Goal: Information Seeking & Learning: Learn about a topic

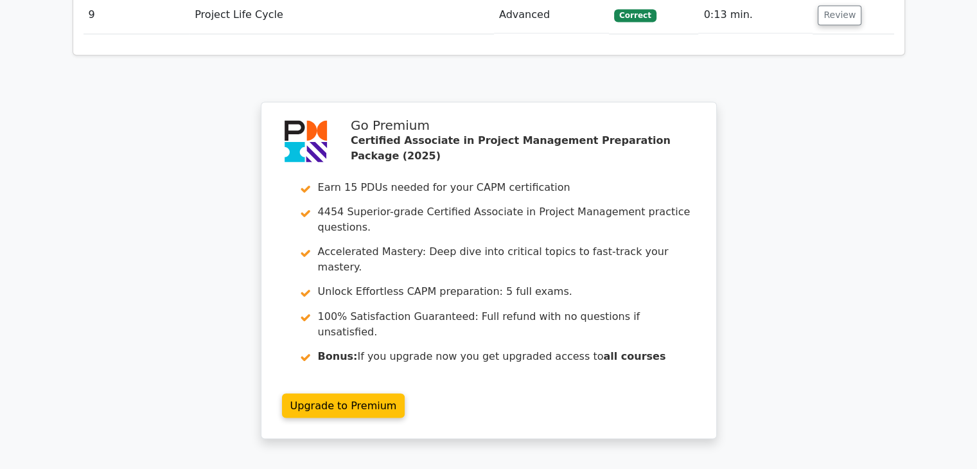
scroll to position [2145, 0]
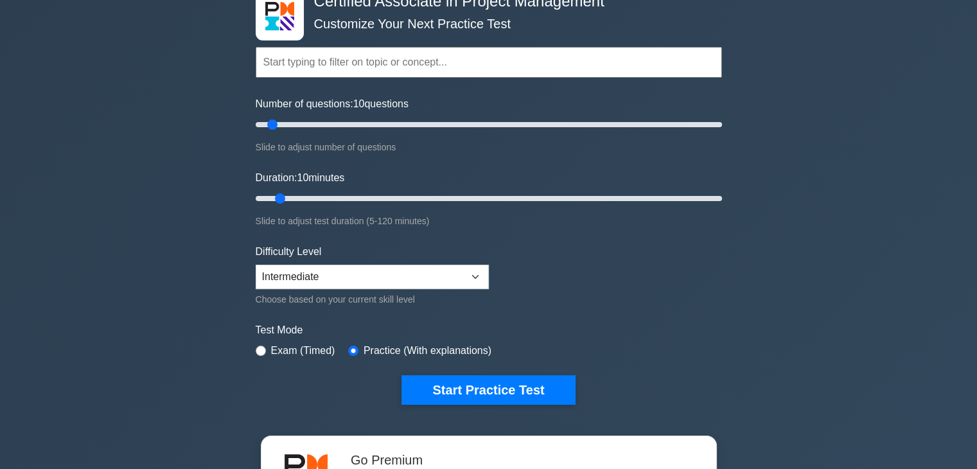
scroll to position [135, 0]
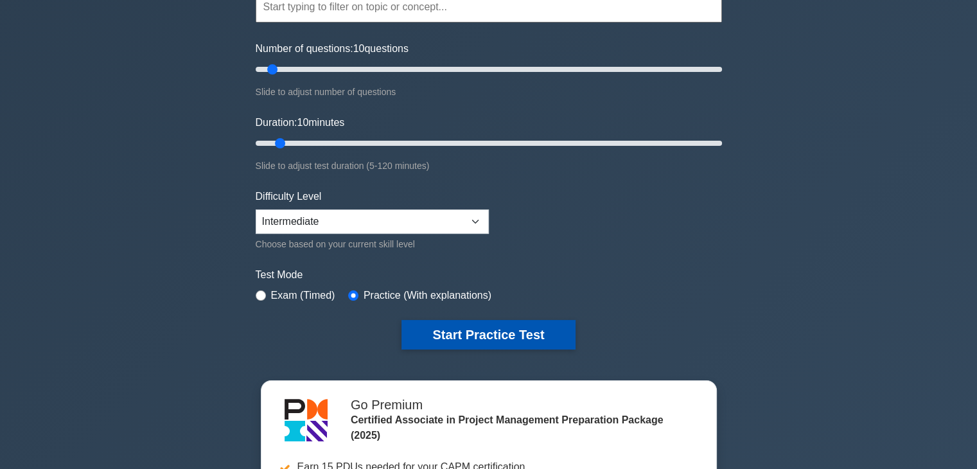
click at [457, 345] on button "Start Practice Test" at bounding box center [487, 335] width 173 height 30
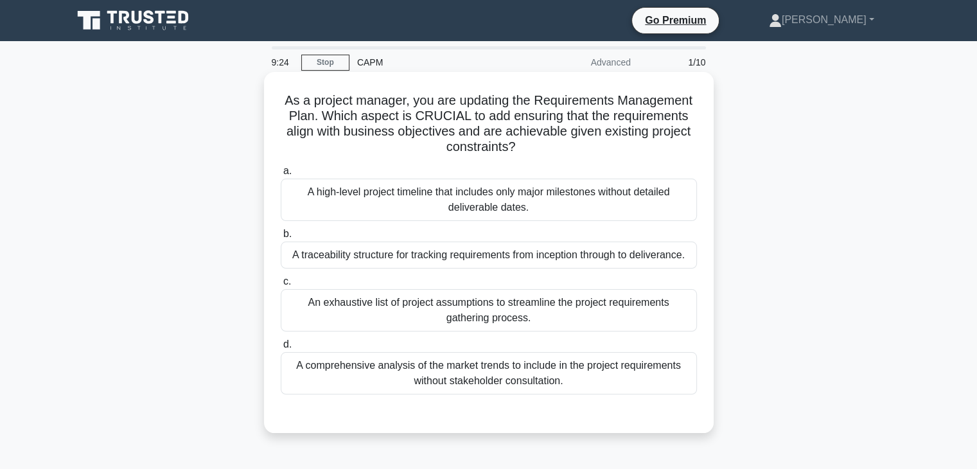
click at [554, 263] on div "A traceability structure for tracking requirements from inception through to de…" at bounding box center [489, 254] width 416 height 27
click at [281, 238] on input "b. A traceability structure for tracking requirements from inception through to…" at bounding box center [281, 234] width 0 height 8
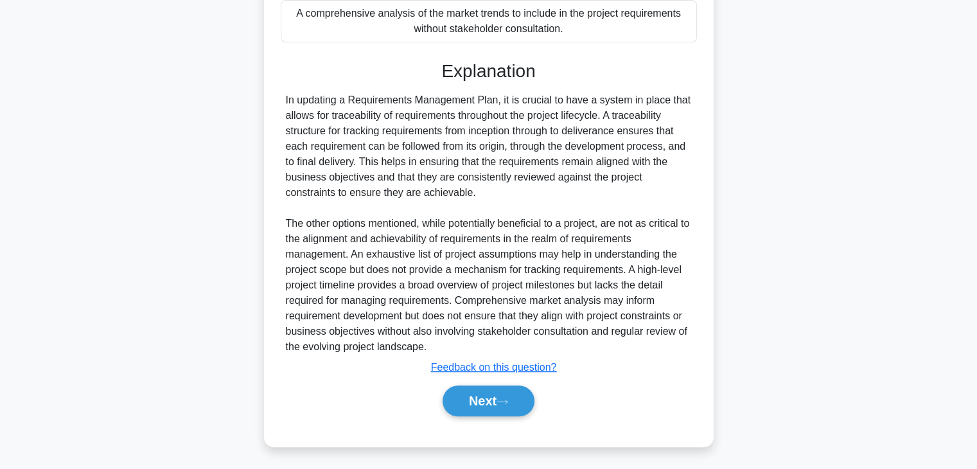
scroll to position [369, 0]
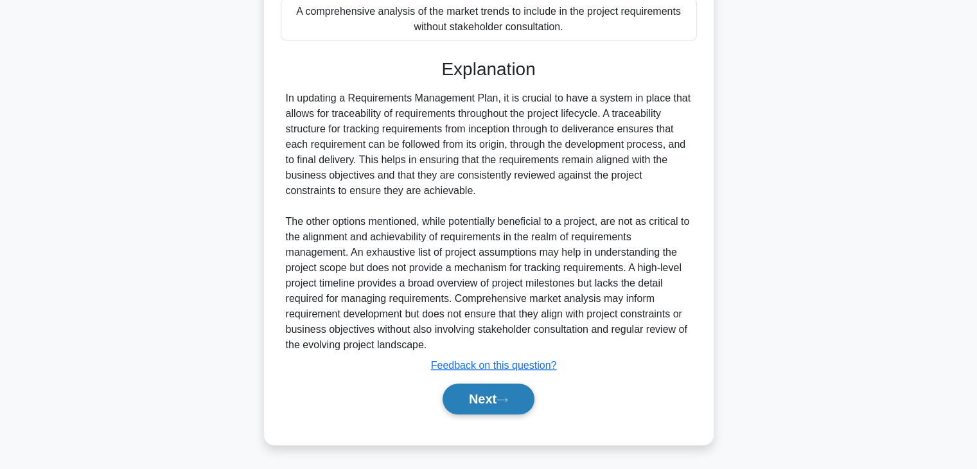
click at [475, 397] on button "Next" at bounding box center [488, 398] width 92 height 31
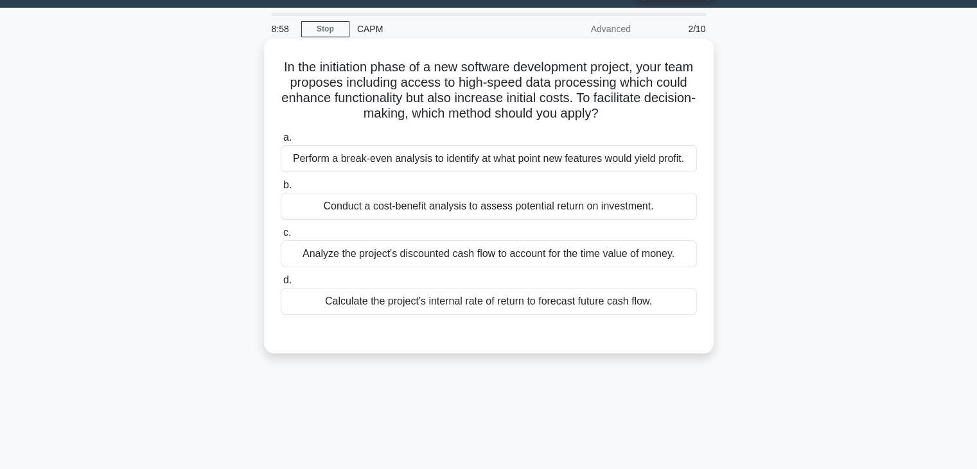
scroll to position [33, 0]
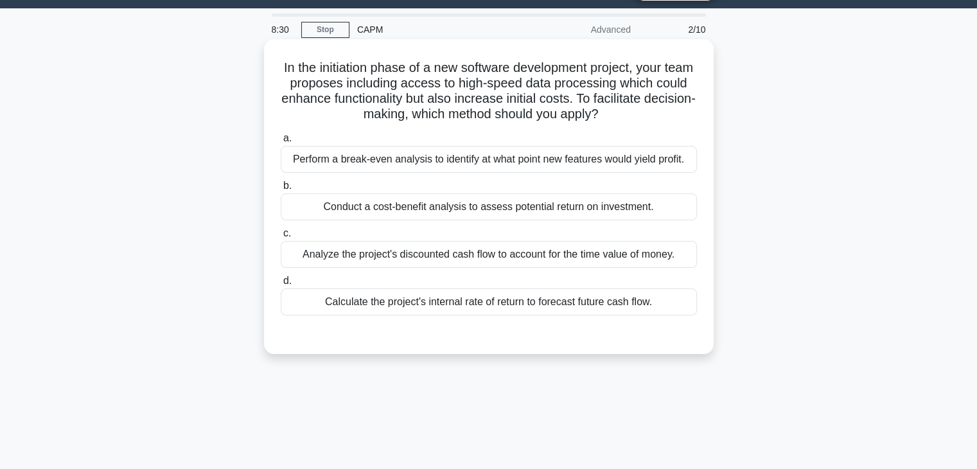
click at [519, 211] on div "Conduct a cost-benefit analysis to assess potential return on investment." at bounding box center [489, 206] width 416 height 27
click at [281, 190] on input "b. Conduct a cost-benefit analysis to assess potential return on investment." at bounding box center [281, 186] width 0 height 8
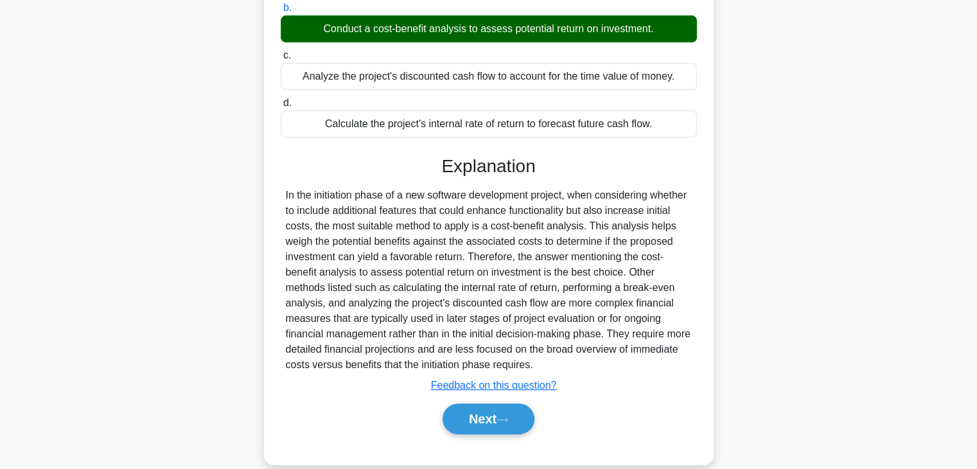
scroll to position [230, 0]
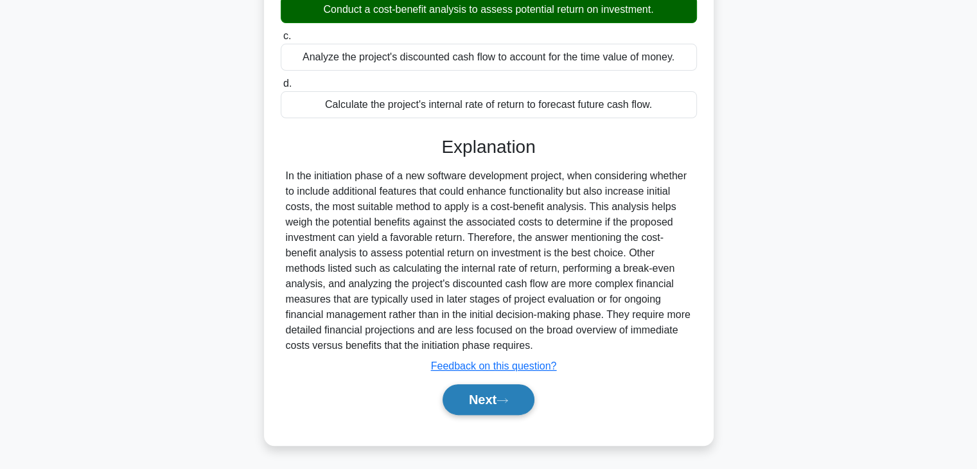
click at [481, 401] on button "Next" at bounding box center [488, 399] width 92 height 31
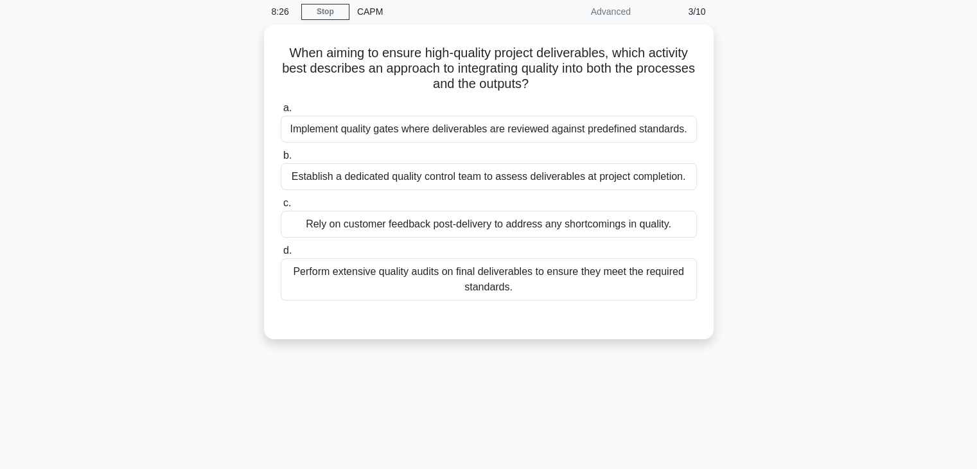
scroll to position [48, 0]
click at [609, 135] on div "Implement quality gates where deliverables are reviewed against predefined stan…" at bounding box center [489, 128] width 416 height 27
click at [281, 112] on input "a. Implement quality gates where deliverables are reviewed against predefined s…" at bounding box center [281, 107] width 0 height 8
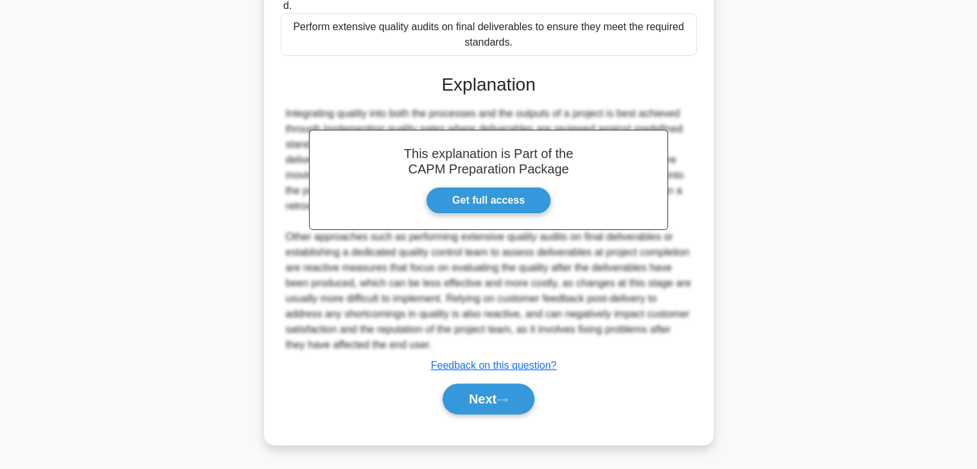
scroll to position [307, 0]
click at [480, 406] on button "Next" at bounding box center [488, 398] width 92 height 31
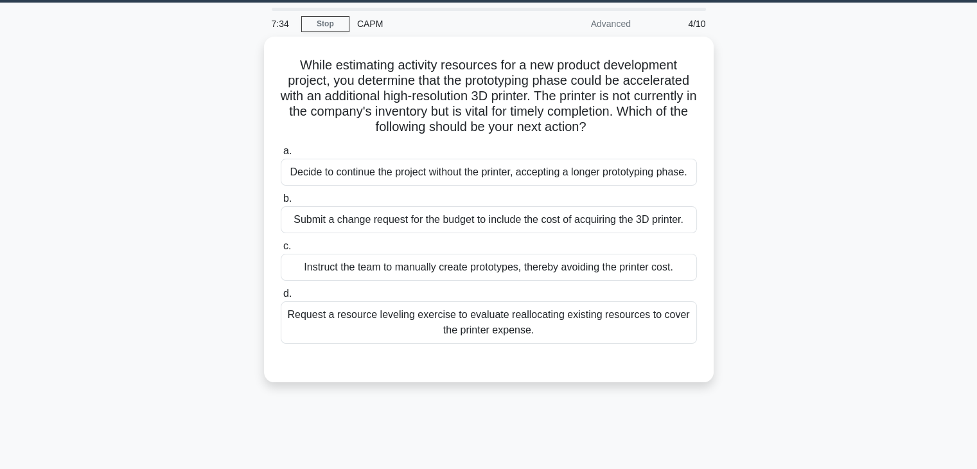
scroll to position [0, 0]
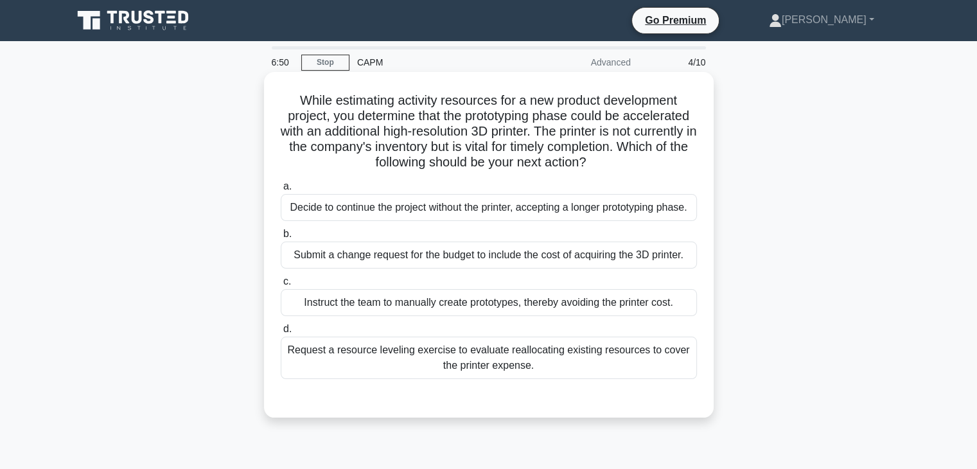
click at [506, 260] on div "Submit a change request for the budget to include the cost of acquiring the 3D …" at bounding box center [489, 254] width 416 height 27
click at [281, 238] on input "b. Submit a change request for the budget to include the cost of acquiring the …" at bounding box center [281, 234] width 0 height 8
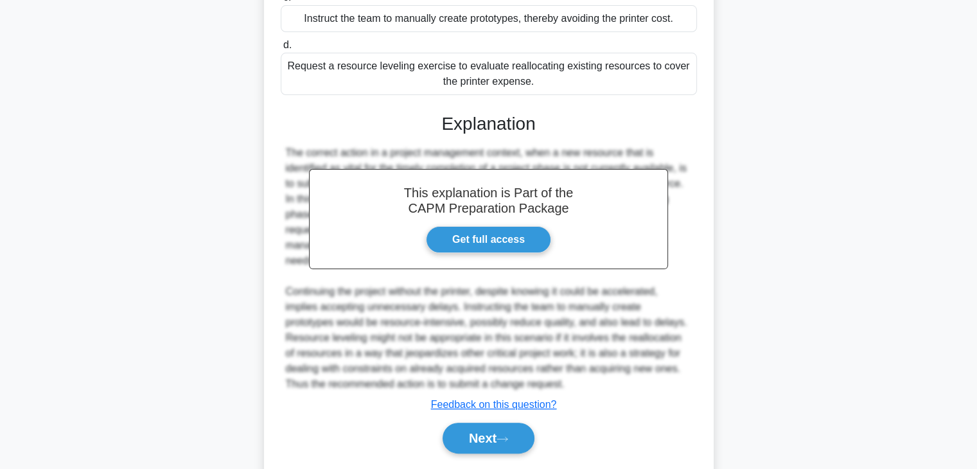
scroll to position [284, 0]
click at [478, 444] on button "Next" at bounding box center [488, 437] width 92 height 31
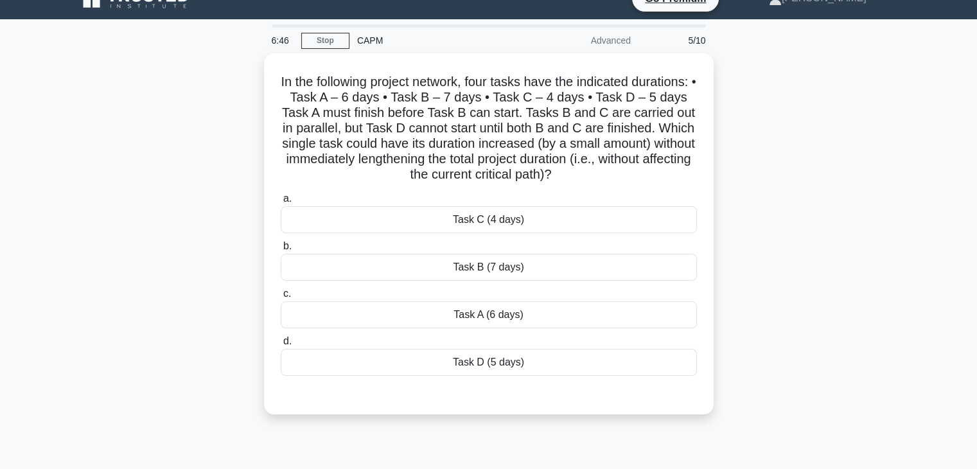
scroll to position [0, 0]
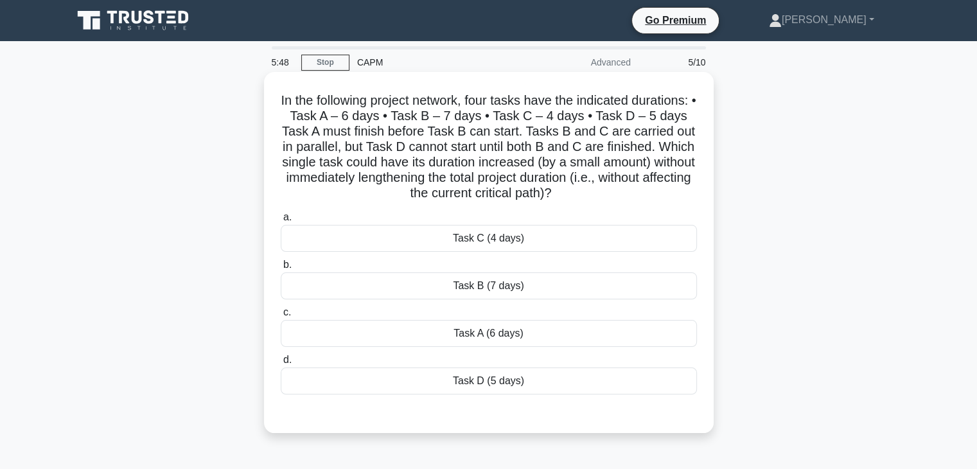
click at [497, 245] on div "Task C (4 days)" at bounding box center [489, 238] width 416 height 27
click at [281, 222] on input "a. Task C (4 days)" at bounding box center [281, 217] width 0 height 8
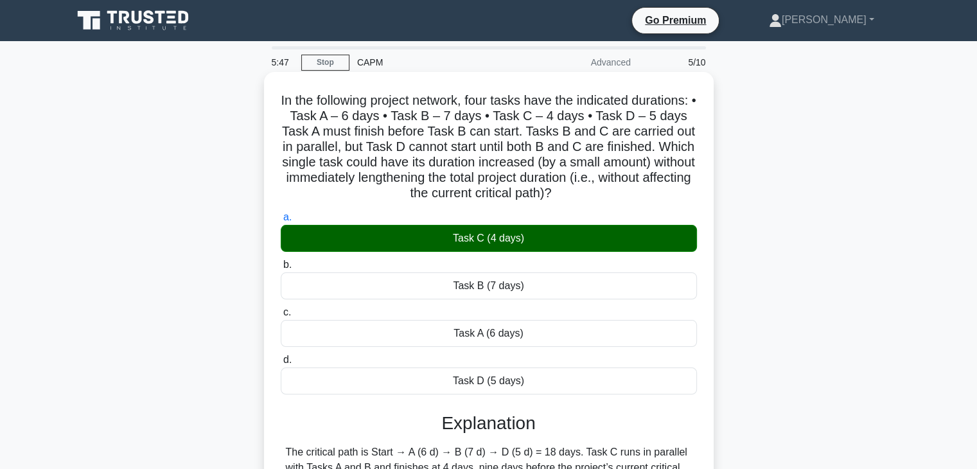
scroll to position [225, 0]
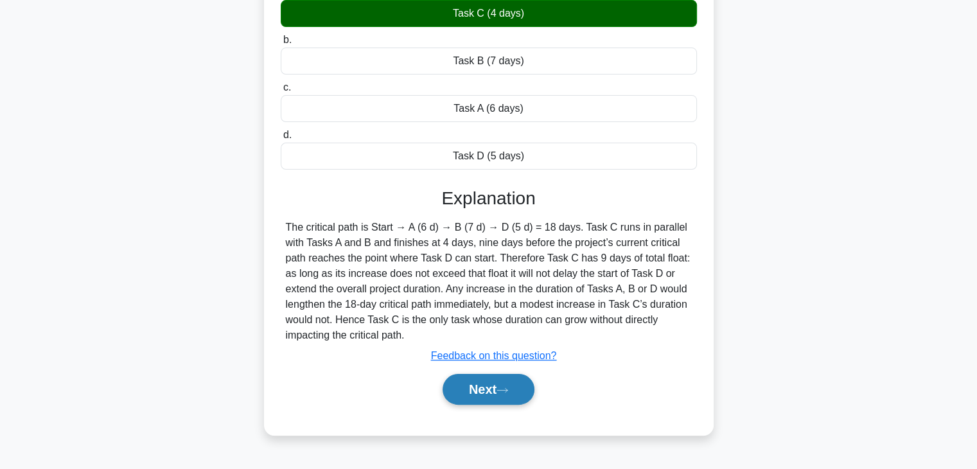
click at [475, 389] on button "Next" at bounding box center [488, 389] width 92 height 31
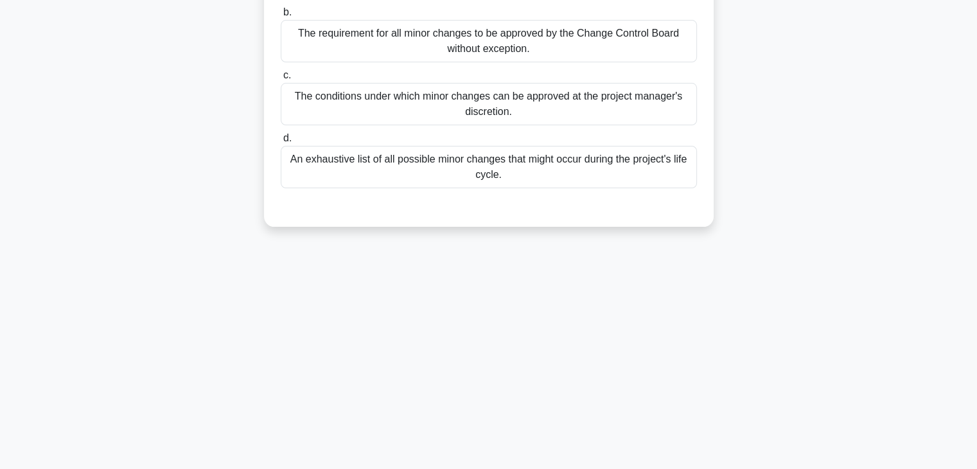
scroll to position [0, 0]
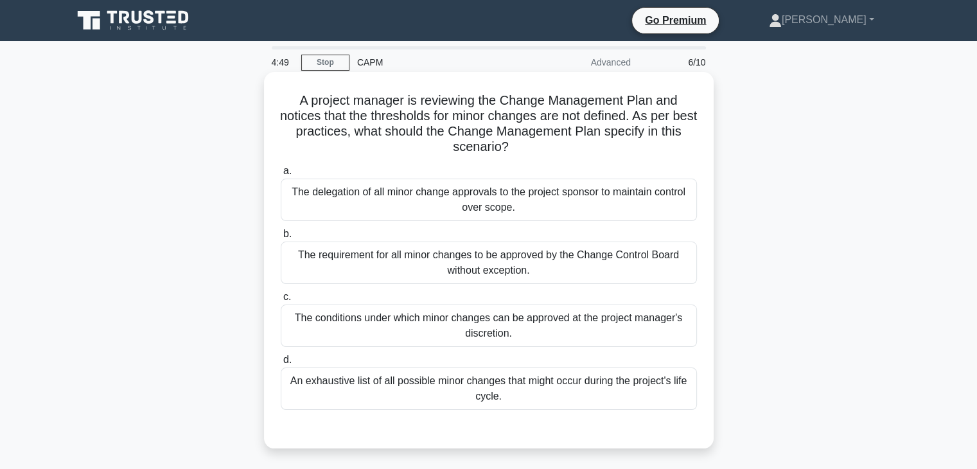
click at [537, 326] on div "The conditions under which minor changes can be approved at the project manager…" at bounding box center [489, 325] width 416 height 42
click at [281, 301] on input "c. The conditions under which minor changes can be approved at the project mana…" at bounding box center [281, 297] width 0 height 8
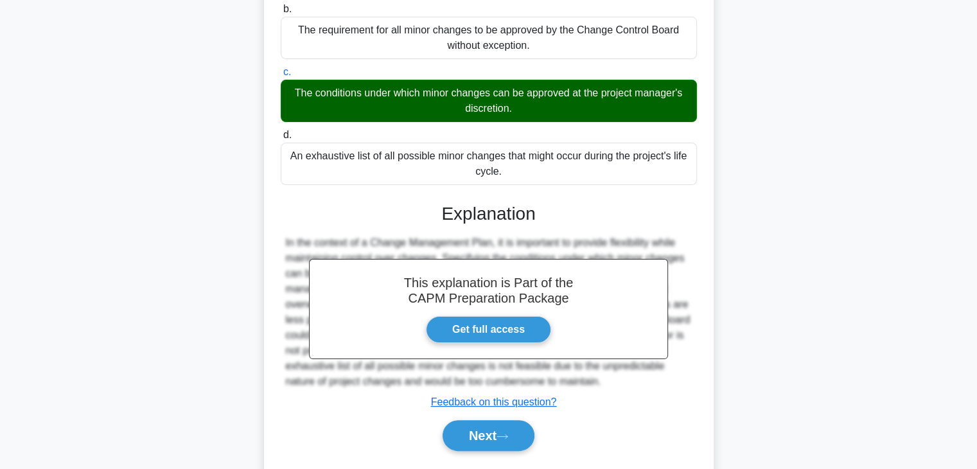
scroll to position [261, 0]
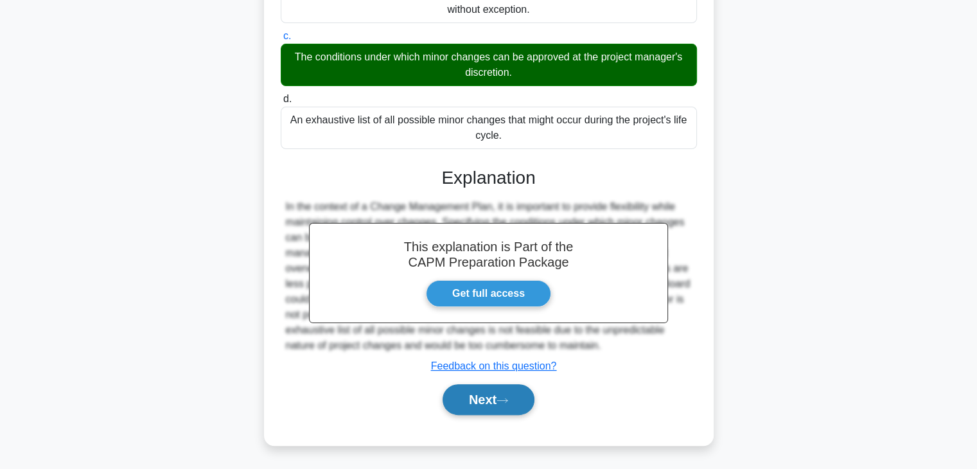
click at [496, 399] on button "Next" at bounding box center [488, 399] width 92 height 31
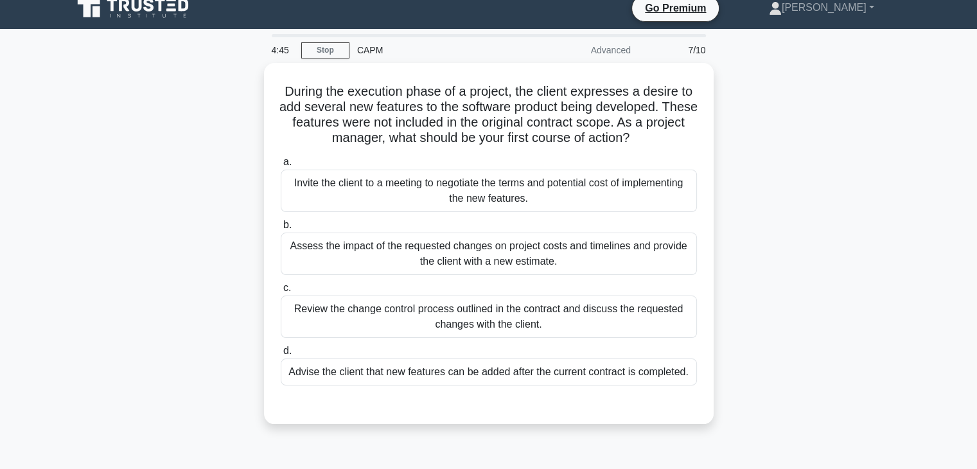
scroll to position [10, 0]
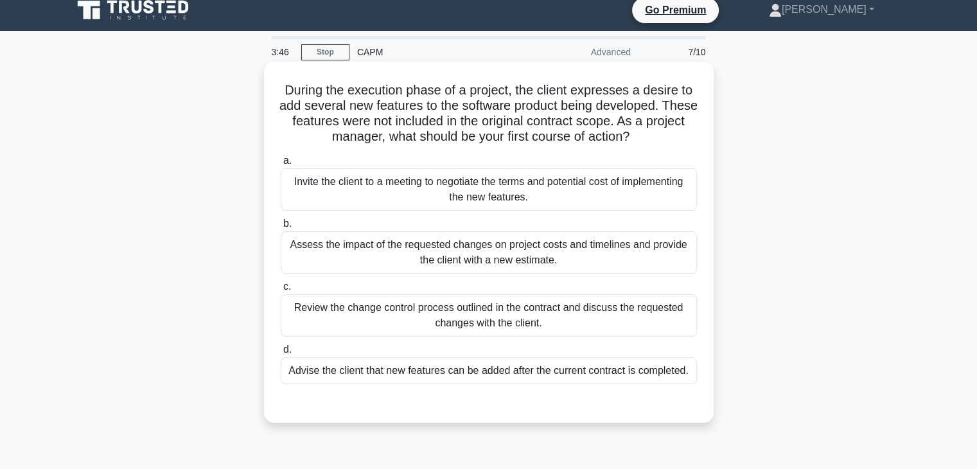
click at [536, 332] on div "Review the change control process outlined in the contract and discuss the requ…" at bounding box center [489, 315] width 416 height 42
click at [281, 291] on input "c. Review the change control process outlined in the contract and discuss the r…" at bounding box center [281, 287] width 0 height 8
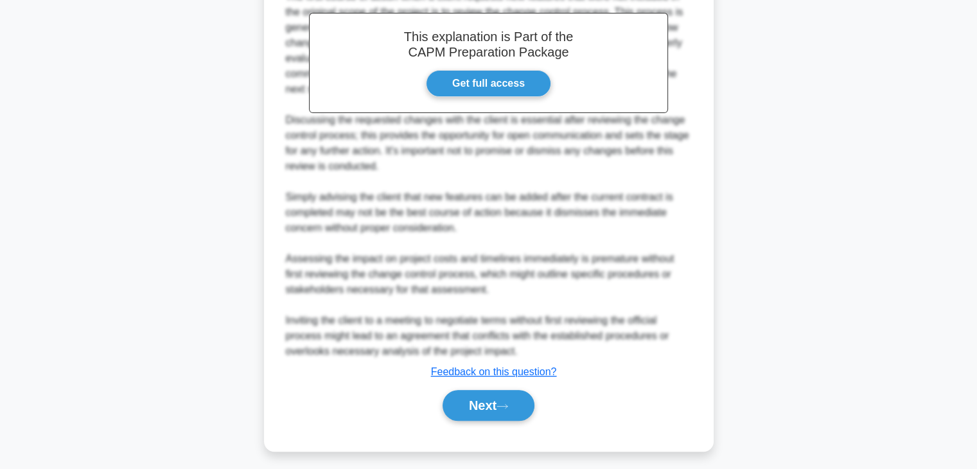
scroll to position [461, 0]
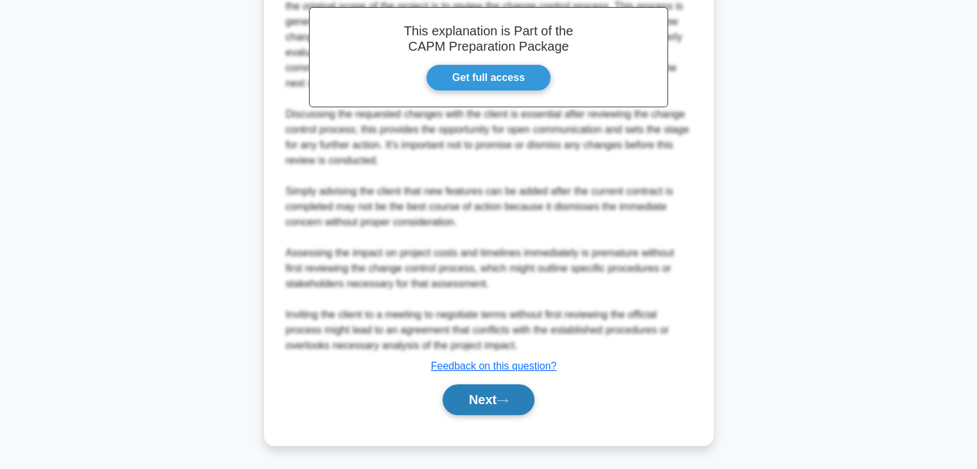
click at [488, 404] on button "Next" at bounding box center [488, 399] width 92 height 31
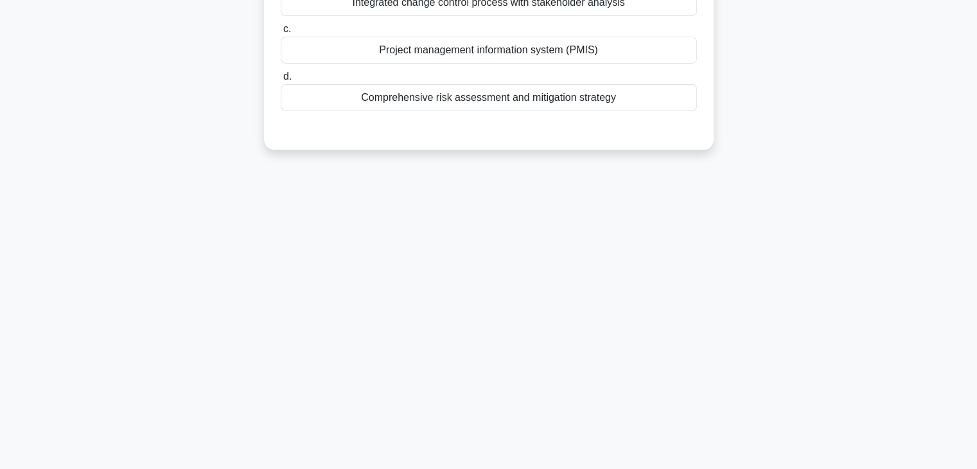
scroll to position [0, 0]
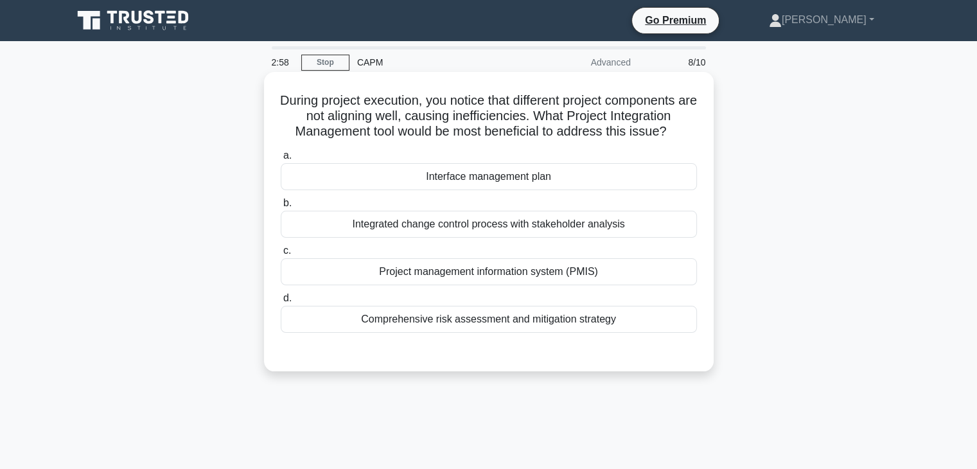
click at [601, 276] on div "Project management information system (PMIS)" at bounding box center [489, 271] width 416 height 27
click at [281, 255] on input "c. Project management information system (PMIS)" at bounding box center [281, 251] width 0 height 8
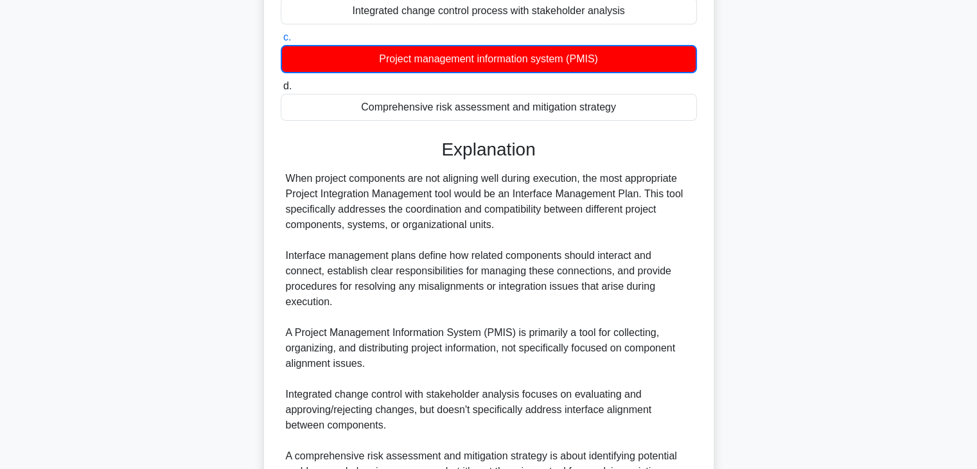
scroll to position [354, 0]
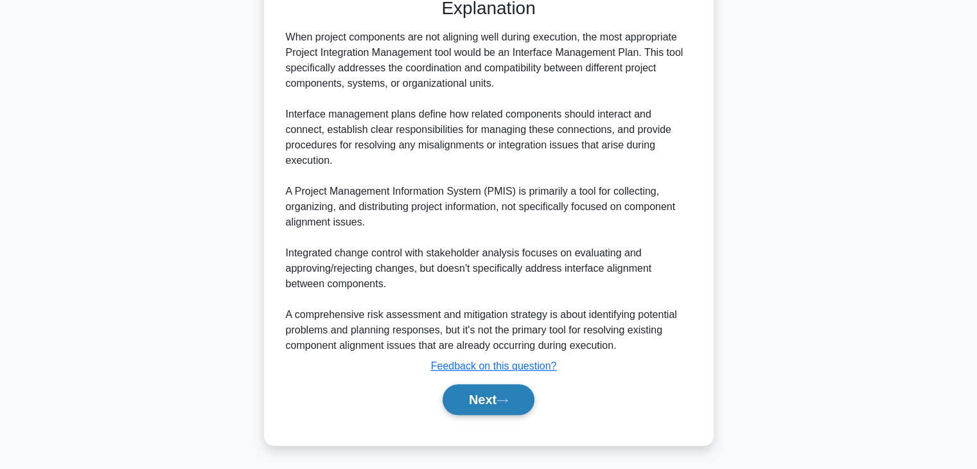
click at [478, 399] on button "Next" at bounding box center [488, 399] width 92 height 31
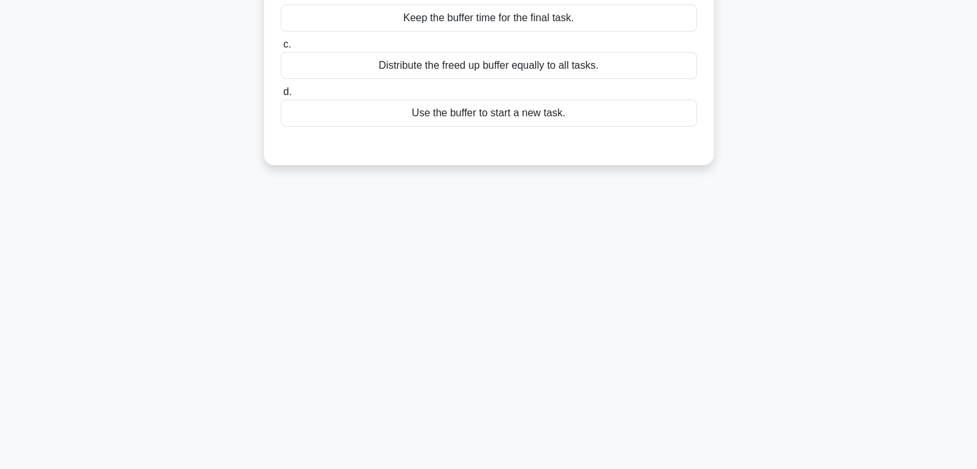
scroll to position [0, 0]
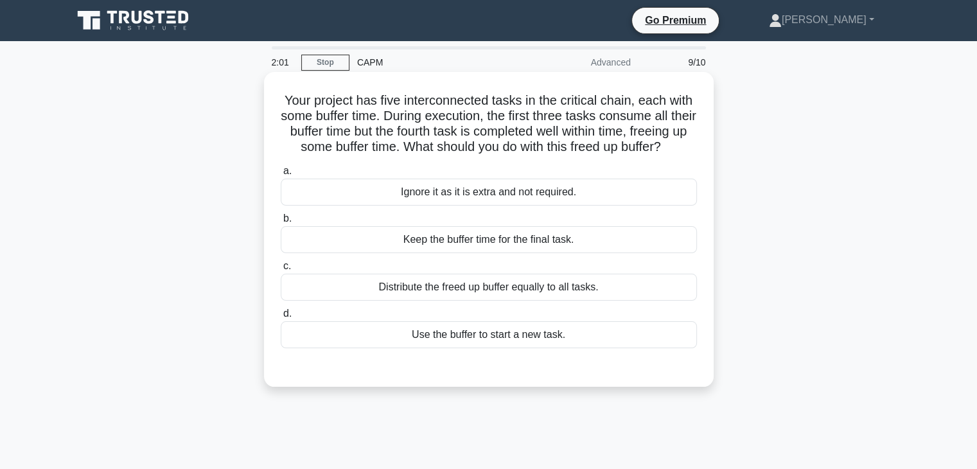
click at [553, 253] on div "Keep the buffer time for the final task." at bounding box center [489, 239] width 416 height 27
click at [281, 223] on input "b. Keep the buffer time for the final task." at bounding box center [281, 218] width 0 height 8
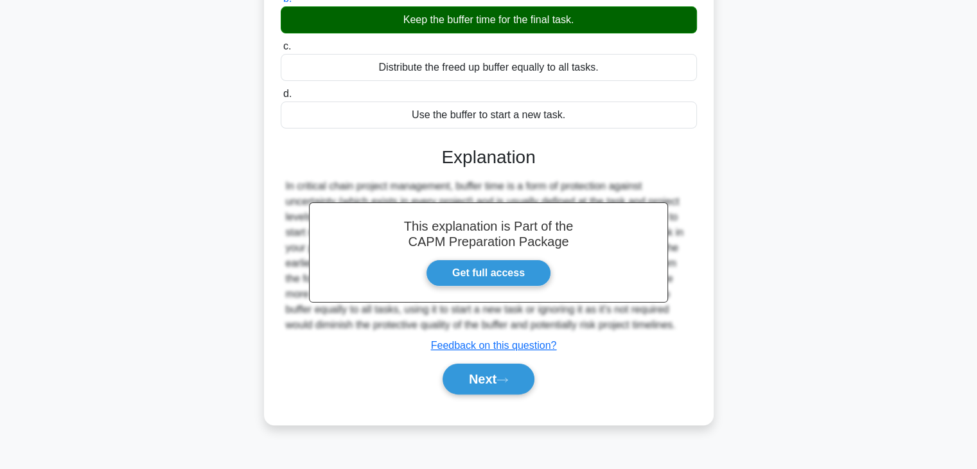
scroll to position [225, 0]
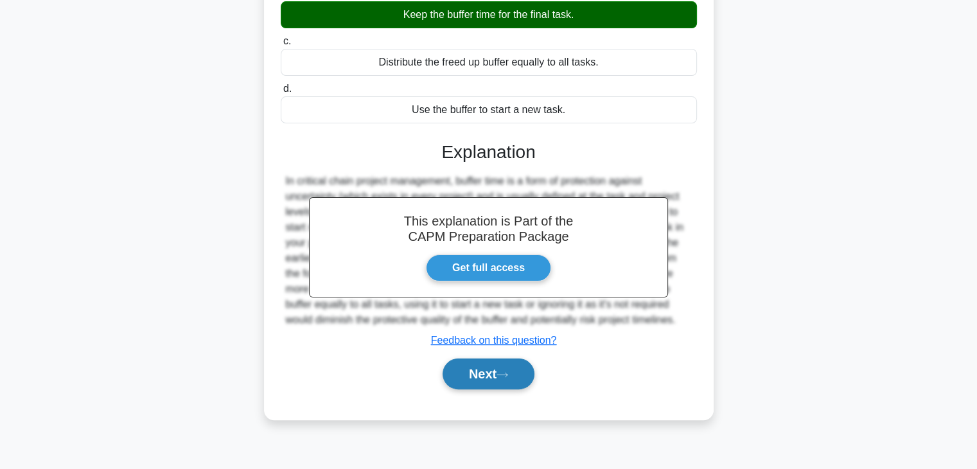
click at [476, 384] on button "Next" at bounding box center [488, 373] width 92 height 31
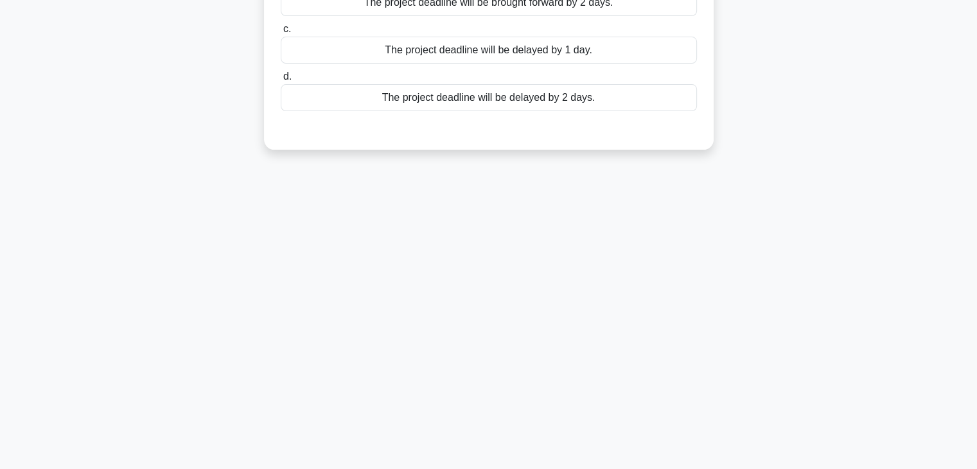
scroll to position [0, 0]
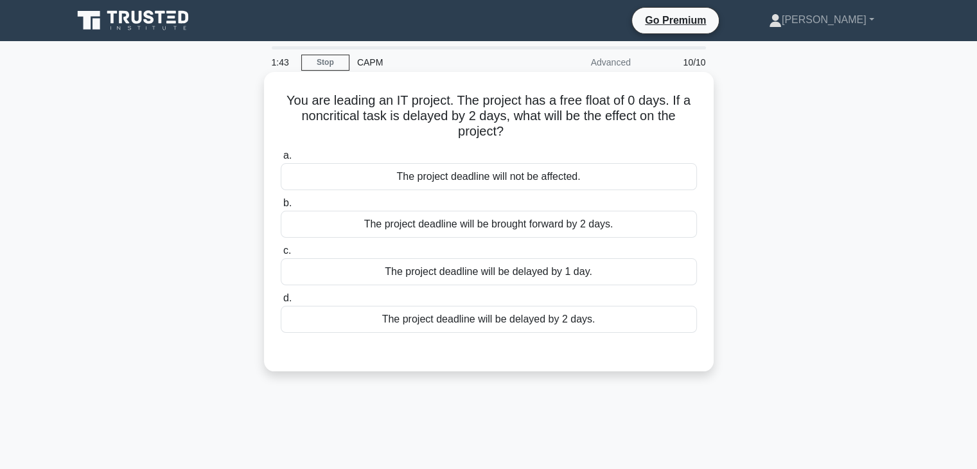
click at [501, 324] on div "The project deadline will be delayed by 2 days." at bounding box center [489, 319] width 416 height 27
click at [281, 302] on input "d. The project deadline will be delayed by 2 days." at bounding box center [281, 298] width 0 height 8
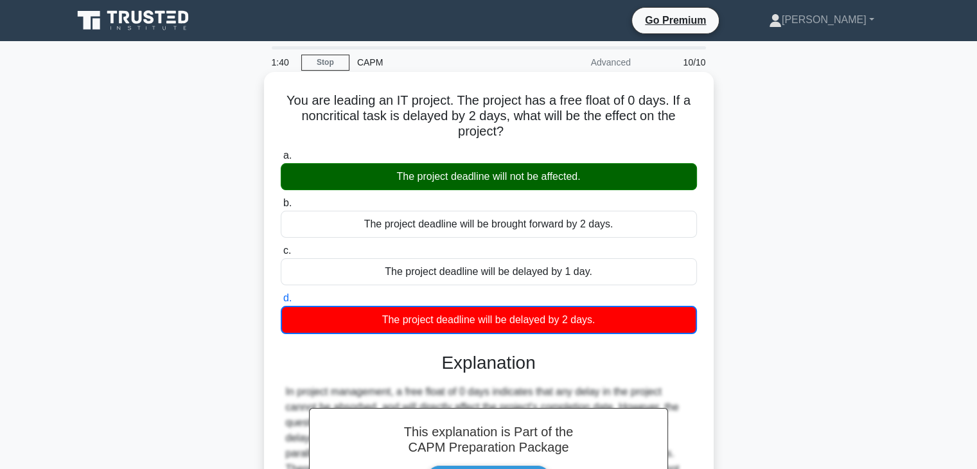
scroll to position [225, 0]
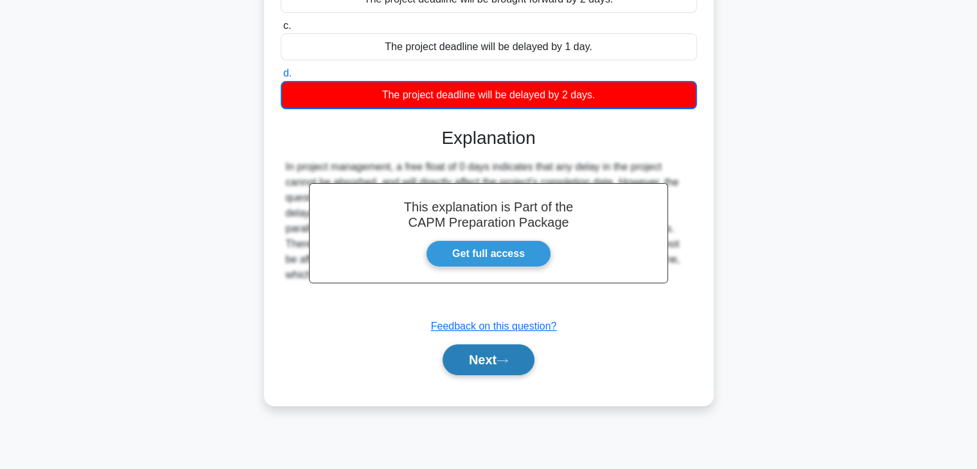
click at [478, 372] on button "Next" at bounding box center [488, 359] width 92 height 31
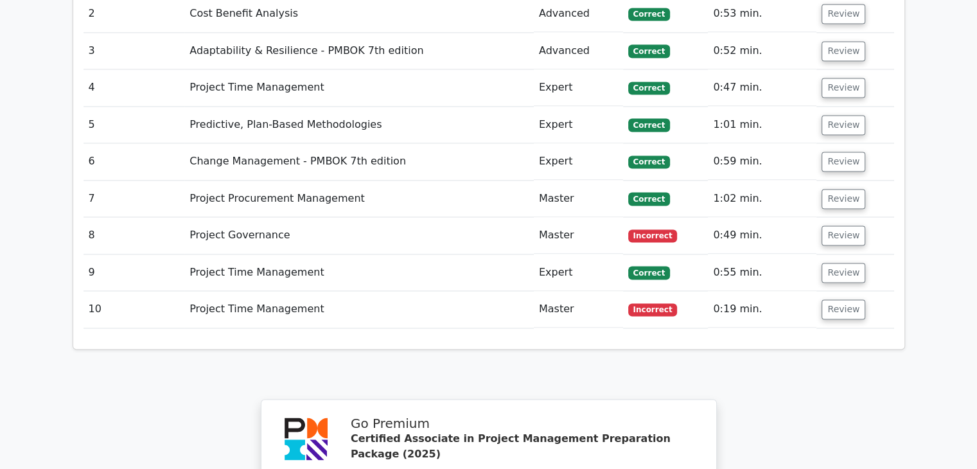
scroll to position [1913, 0]
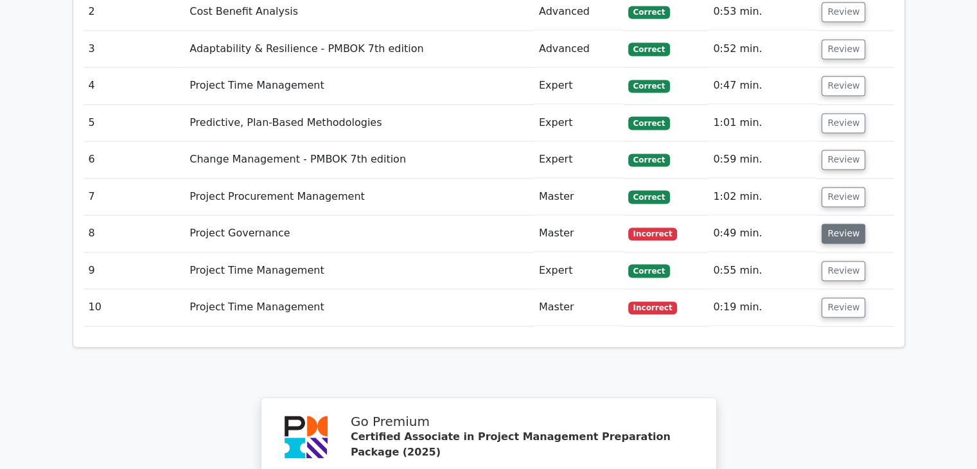
click at [837, 223] on button "Review" at bounding box center [843, 233] width 44 height 20
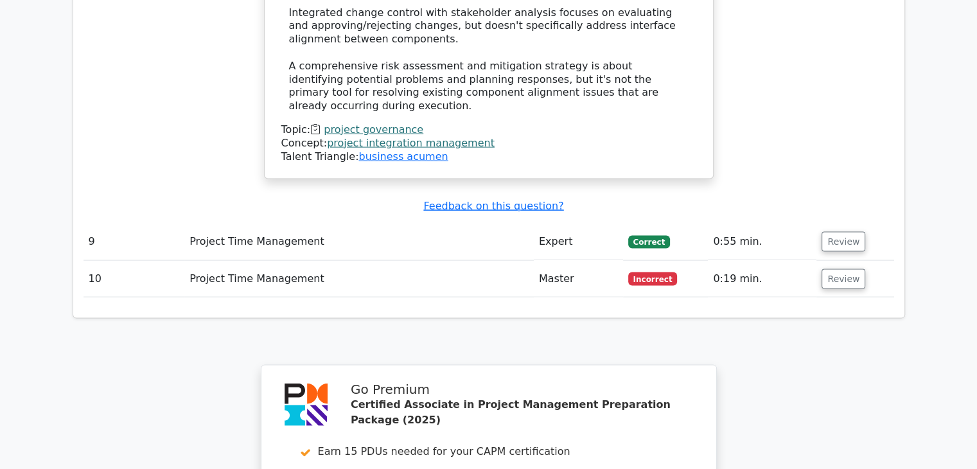
scroll to position [2676, 0]
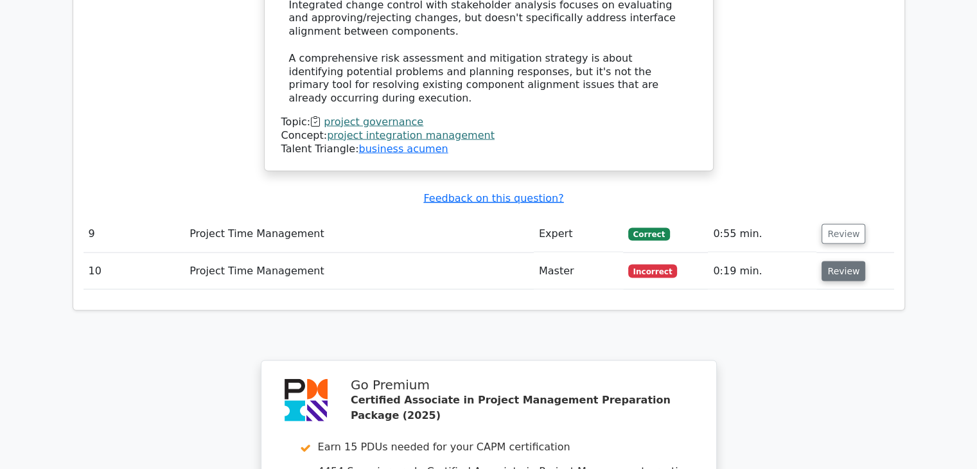
click at [844, 261] on button "Review" at bounding box center [843, 271] width 44 height 20
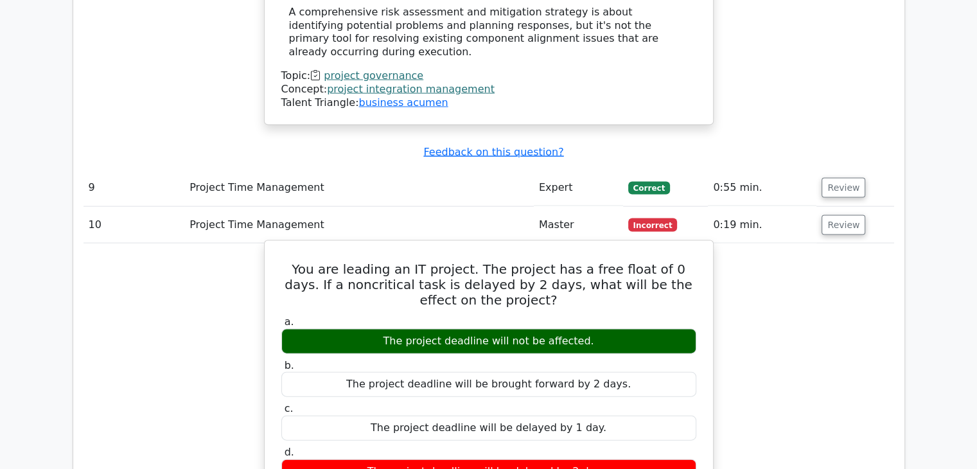
scroll to position [2721, 0]
